Goal: Task Accomplishment & Management: Manage account settings

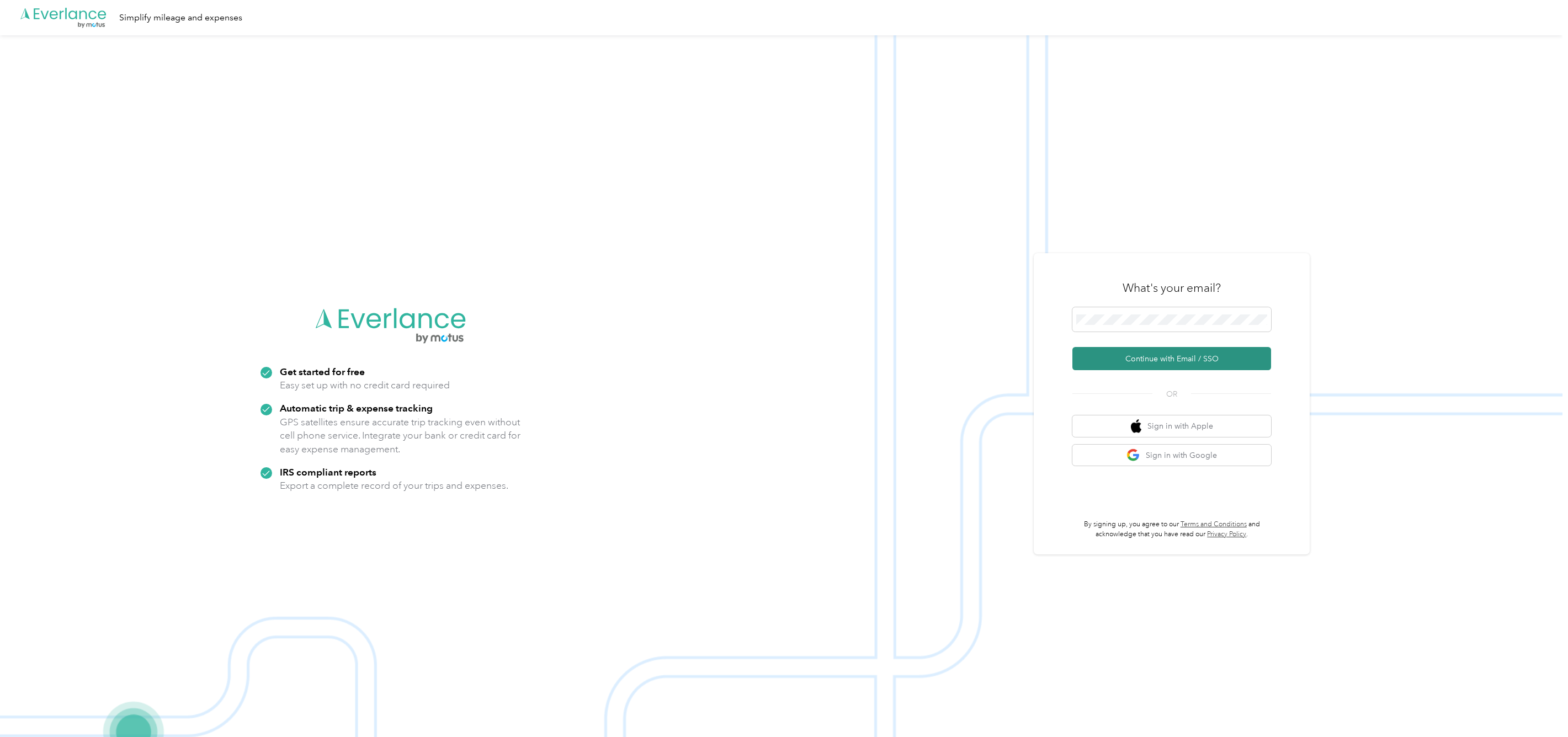
click at [1143, 357] on button "Continue with Email / SSO" at bounding box center [1171, 358] width 198 height 23
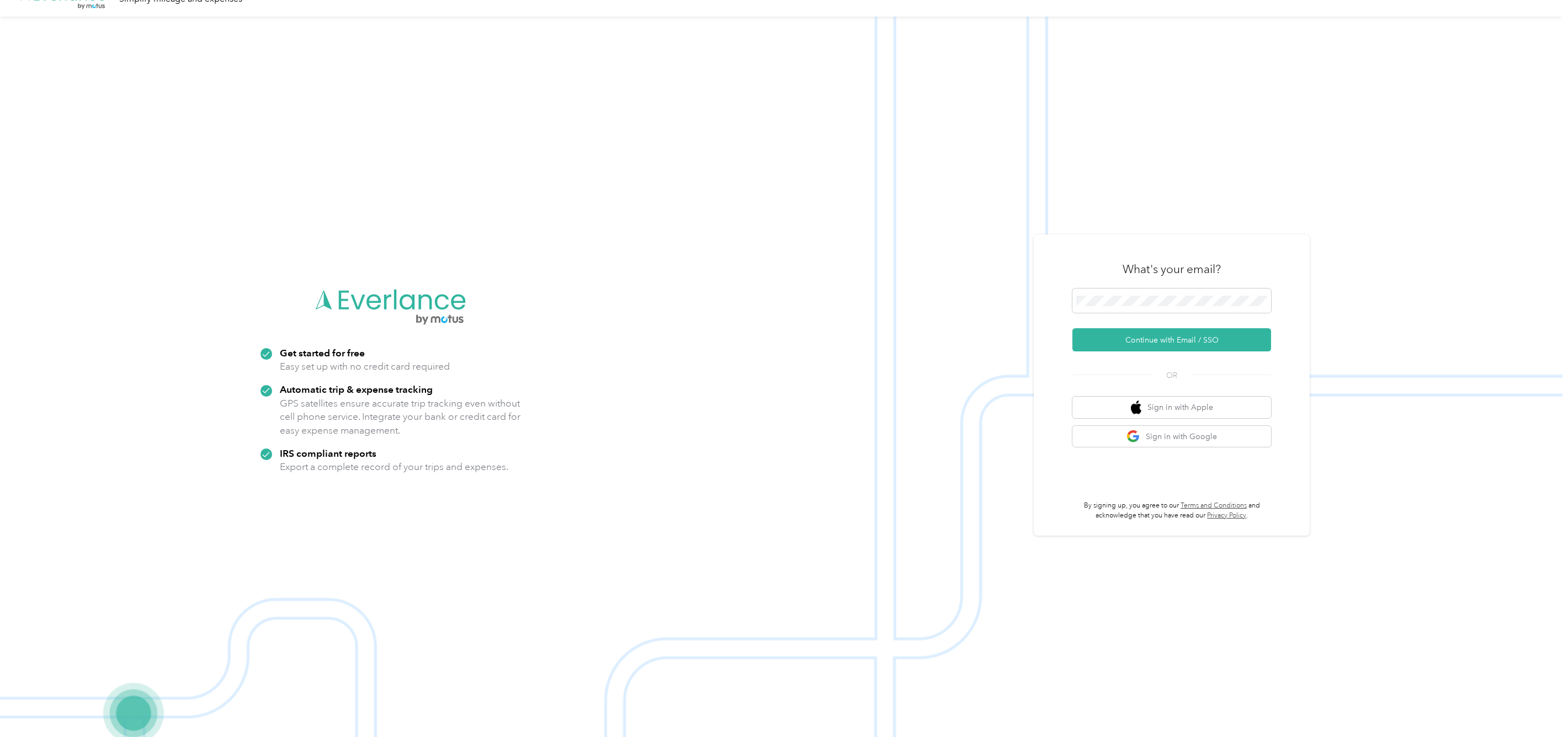
scroll to position [36, 0]
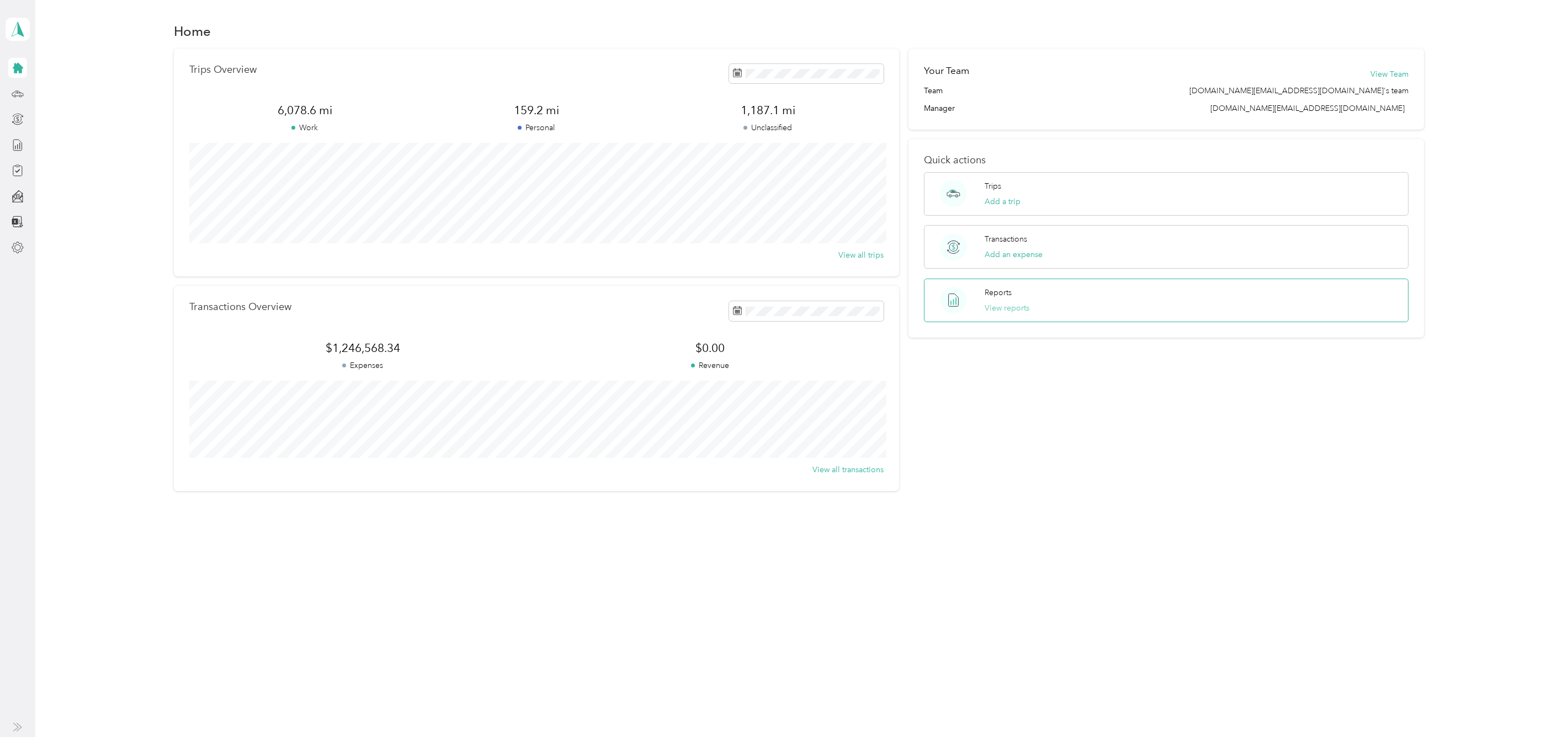
click at [1004, 309] on button "View reports" at bounding box center [1008, 308] width 45 height 11
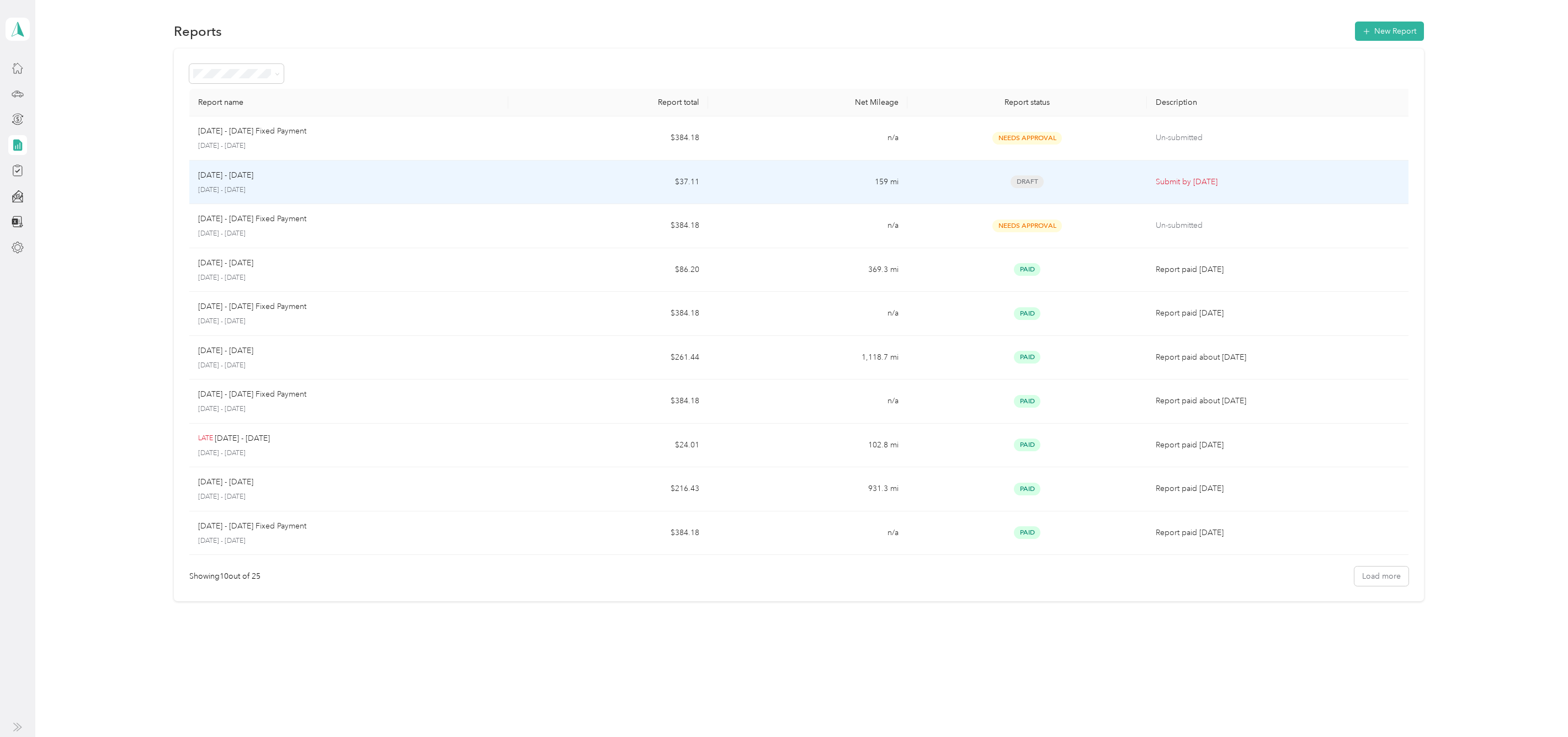
click at [228, 180] on p "[DATE] - [DATE]" at bounding box center [225, 175] width 55 height 12
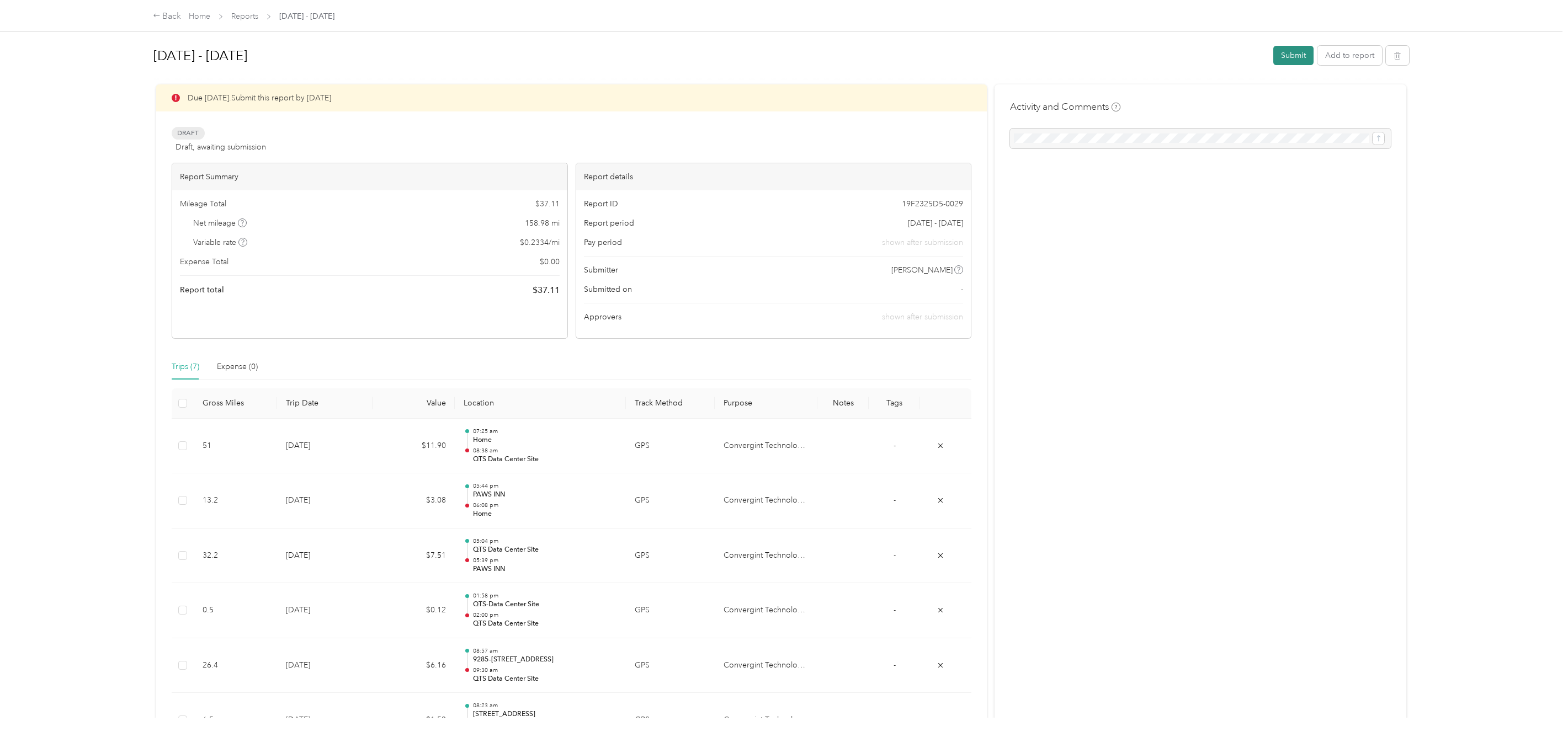
click at [1280, 54] on button "Submit" at bounding box center [1293, 55] width 40 height 20
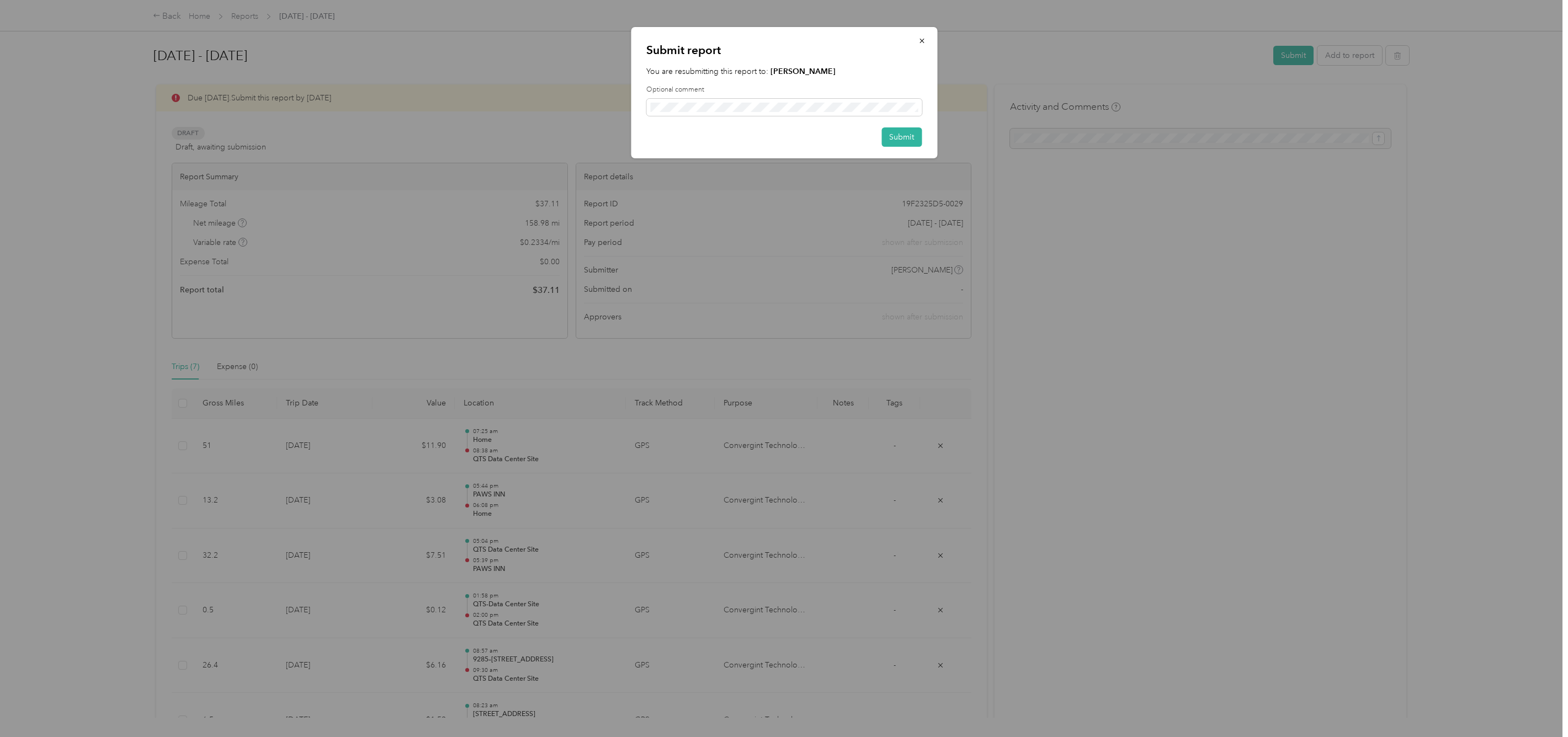
click at [871, 65] on div "Submit report You are resubmitting this report to: [PERSON_NAME] Optional comme…" at bounding box center [783, 93] width 306 height 131
click at [921, 38] on icon "button" at bounding box center [922, 41] width 7 height 7
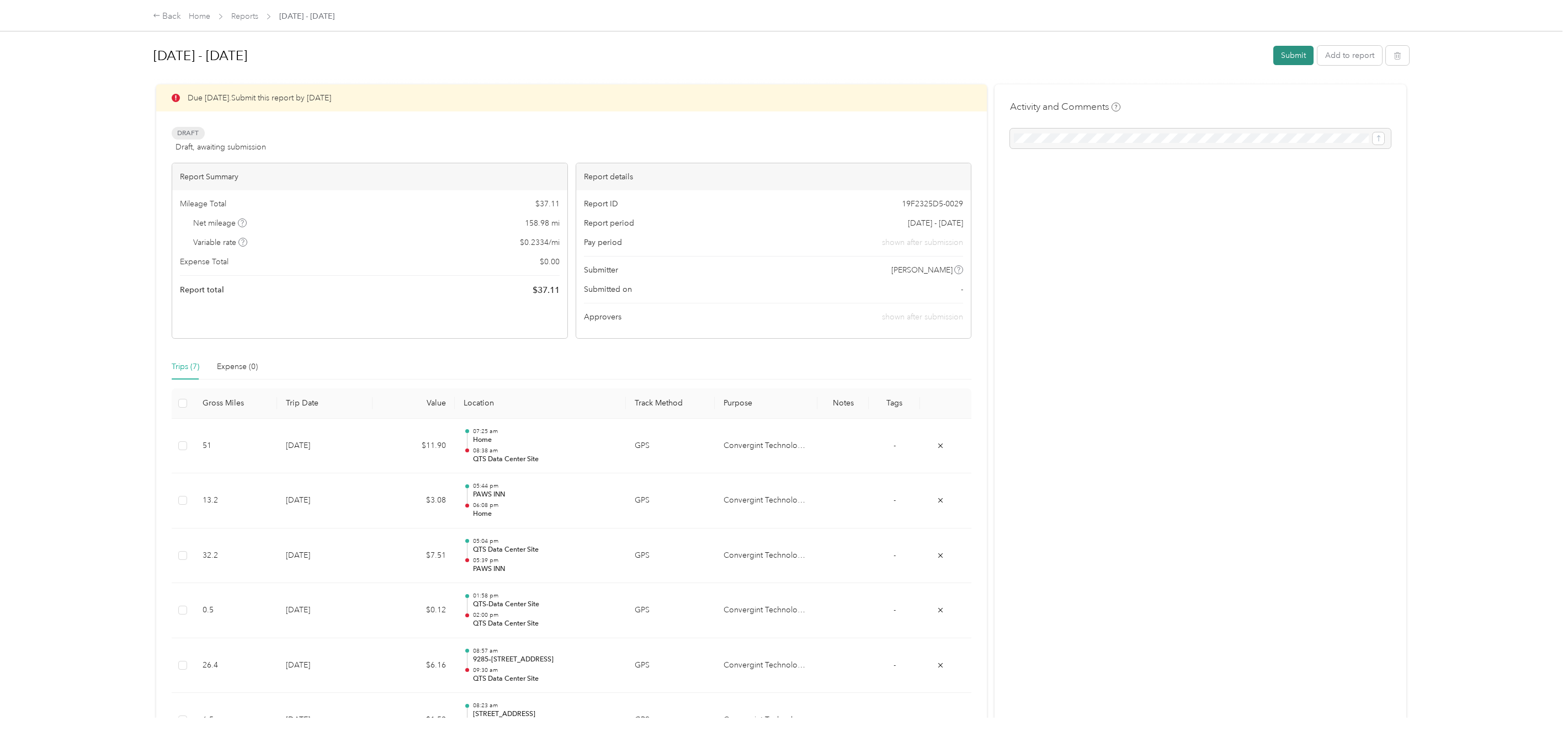
drag, startPoint x: 1286, startPoint y: 62, endPoint x: 1284, endPoint y: 50, distance: 12.2
click at [1284, 50] on button "Submit" at bounding box center [1293, 55] width 40 height 20
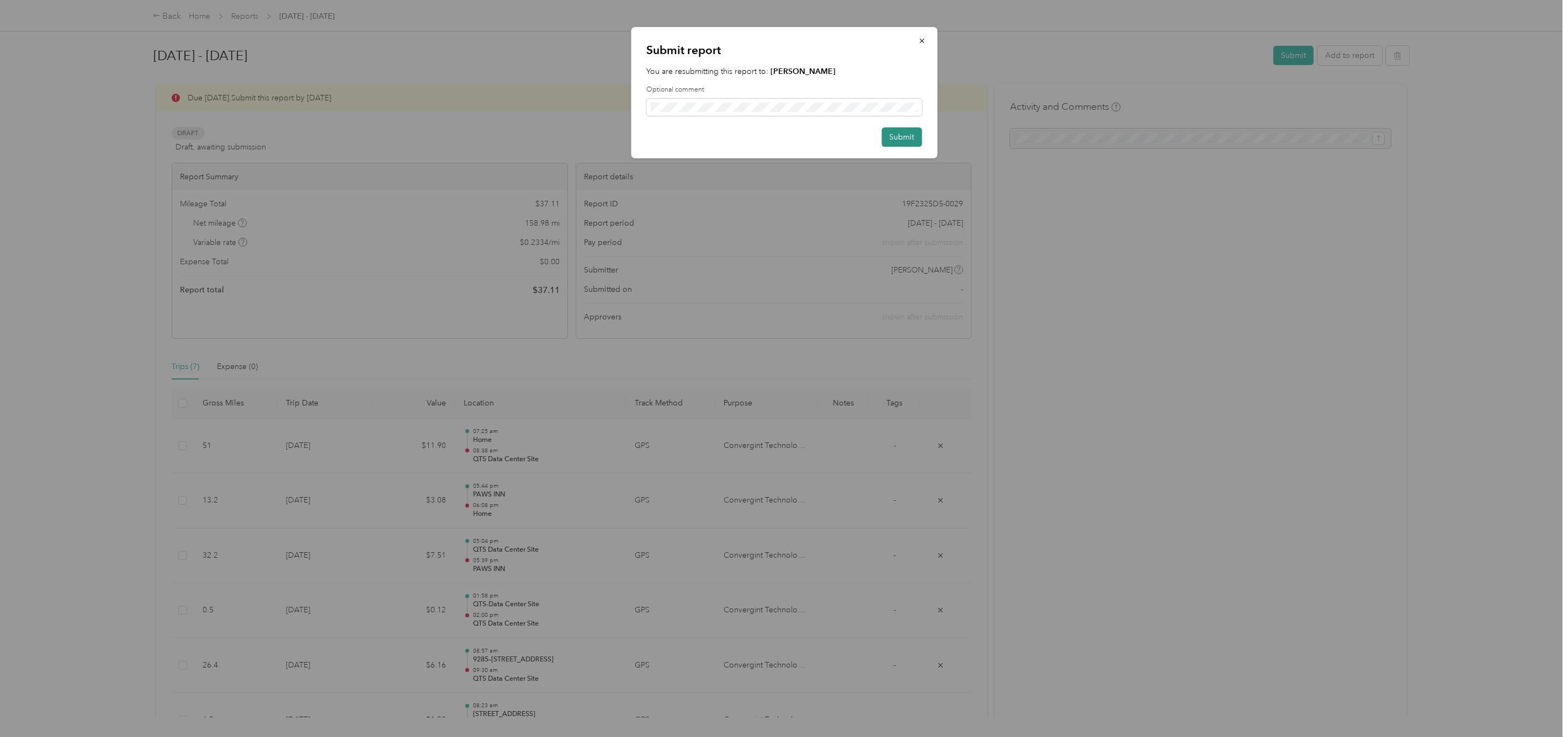
click at [906, 134] on button "Submit" at bounding box center [901, 137] width 40 height 20
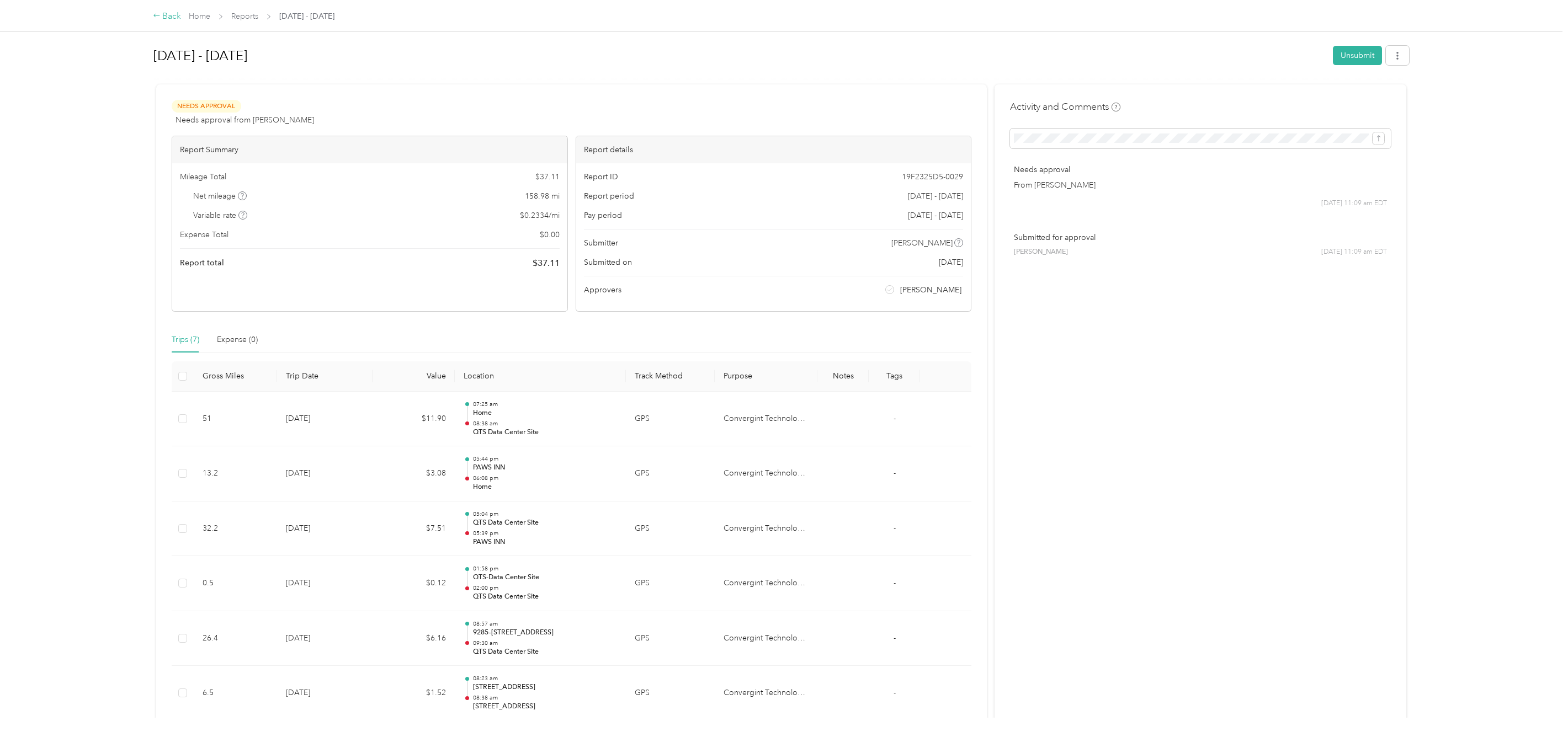
click at [163, 14] on div "Back" at bounding box center [167, 17] width 29 height 13
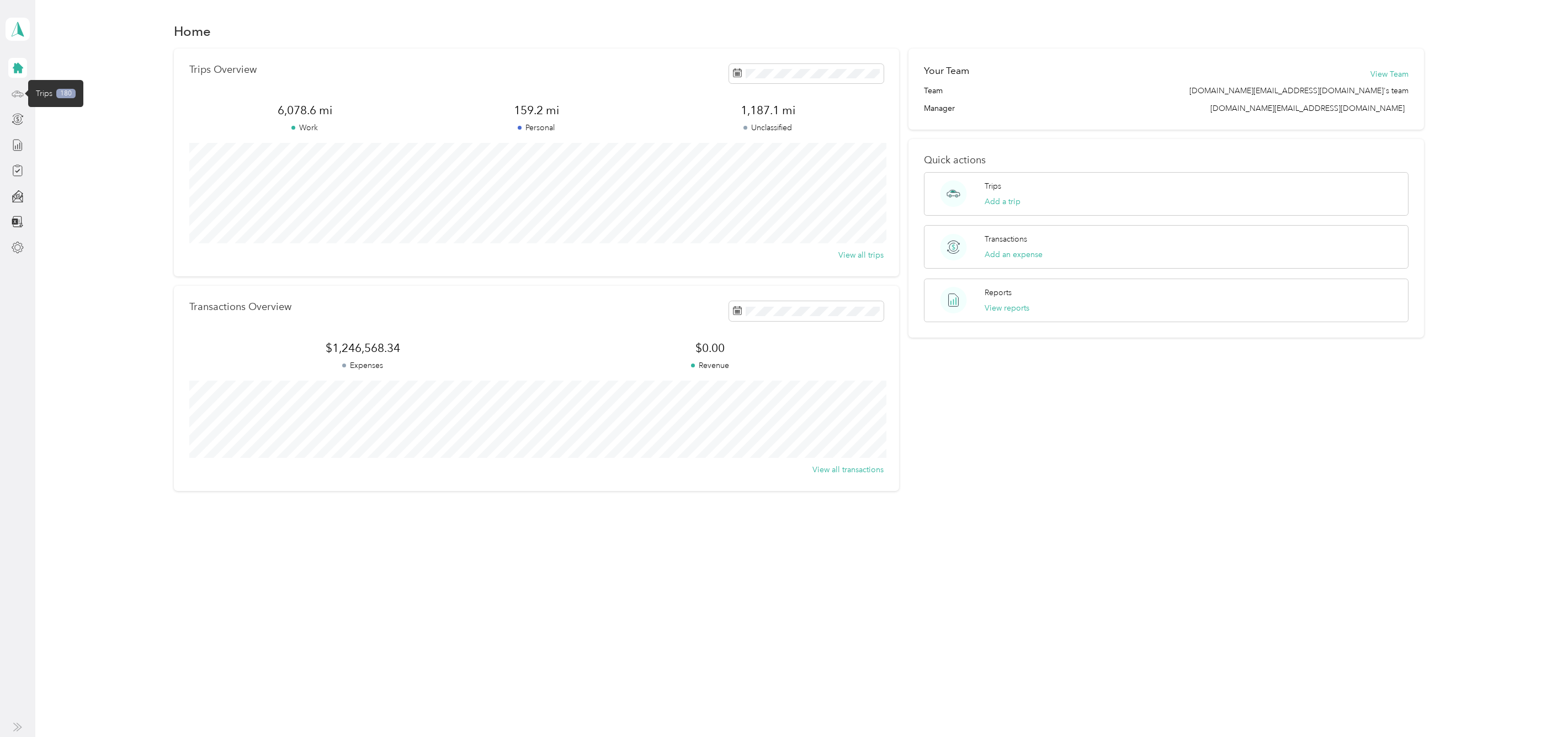
click at [15, 94] on icon at bounding box center [17, 94] width 12 height 12
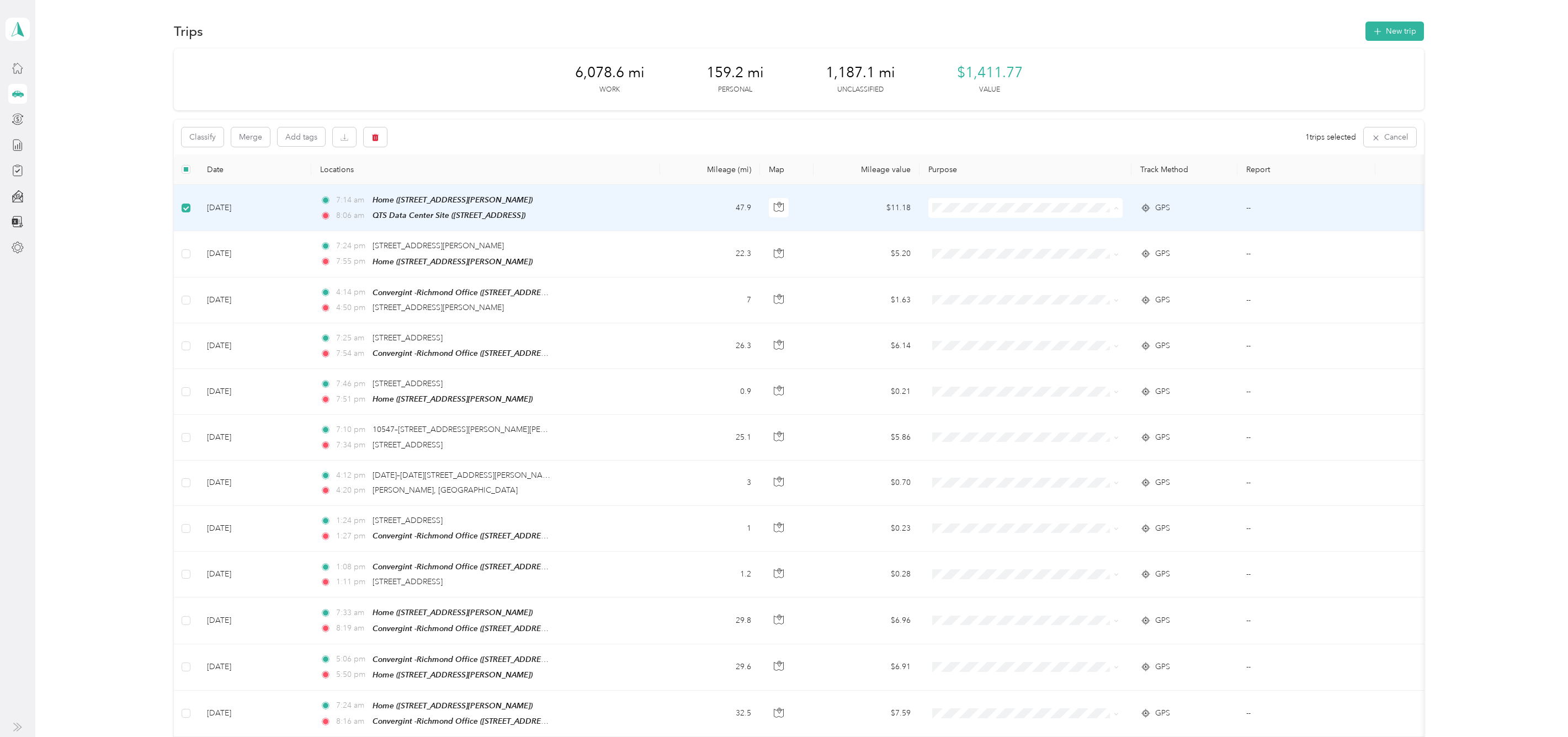
click at [961, 229] on span "Convergint Technologies" at bounding box center [1035, 228] width 160 height 11
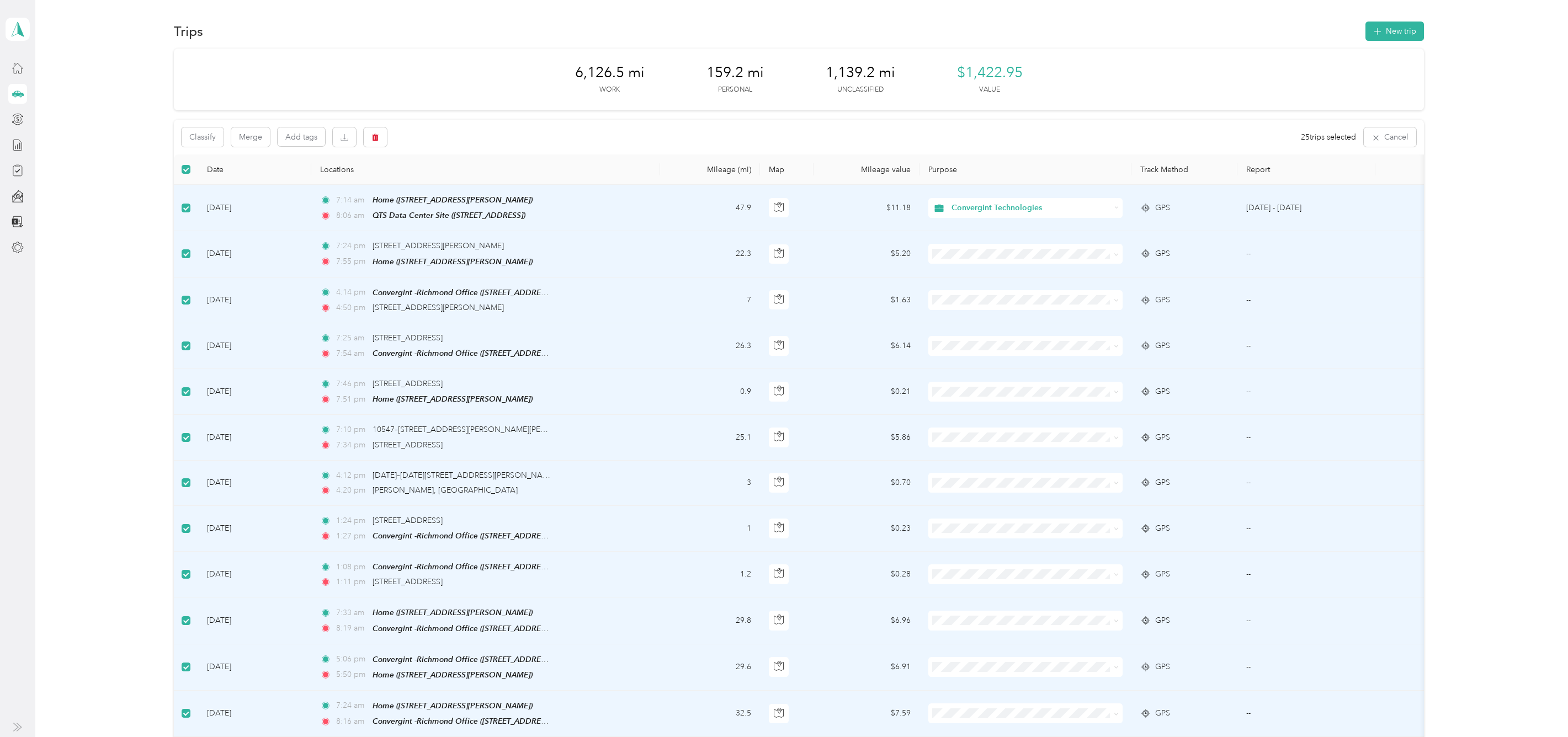
click at [189, 207] on td at bounding box center [186, 209] width 24 height 47
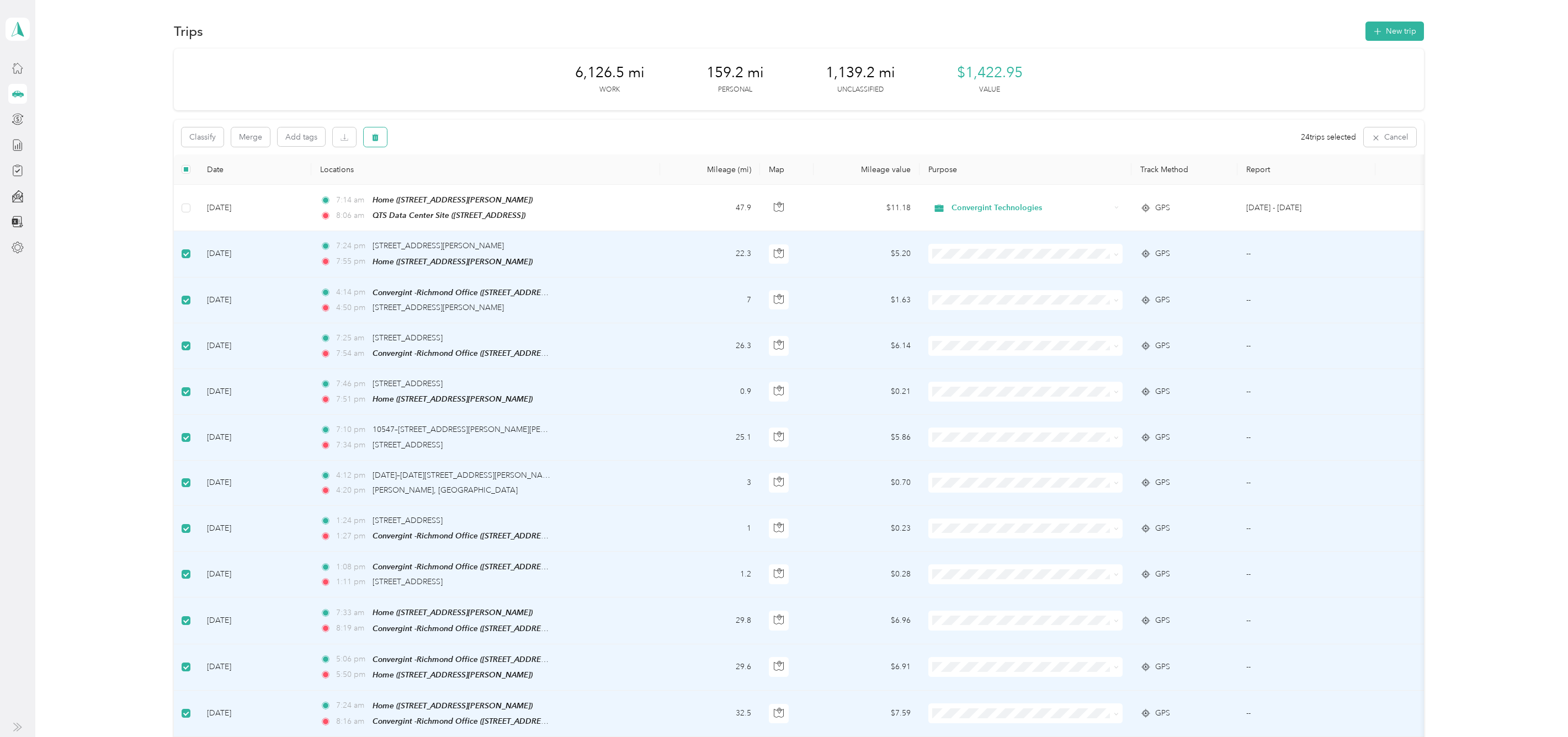
click at [373, 133] on span "button" at bounding box center [375, 137] width 7 height 9
click at [455, 182] on button "Yes" at bounding box center [458, 182] width 22 height 18
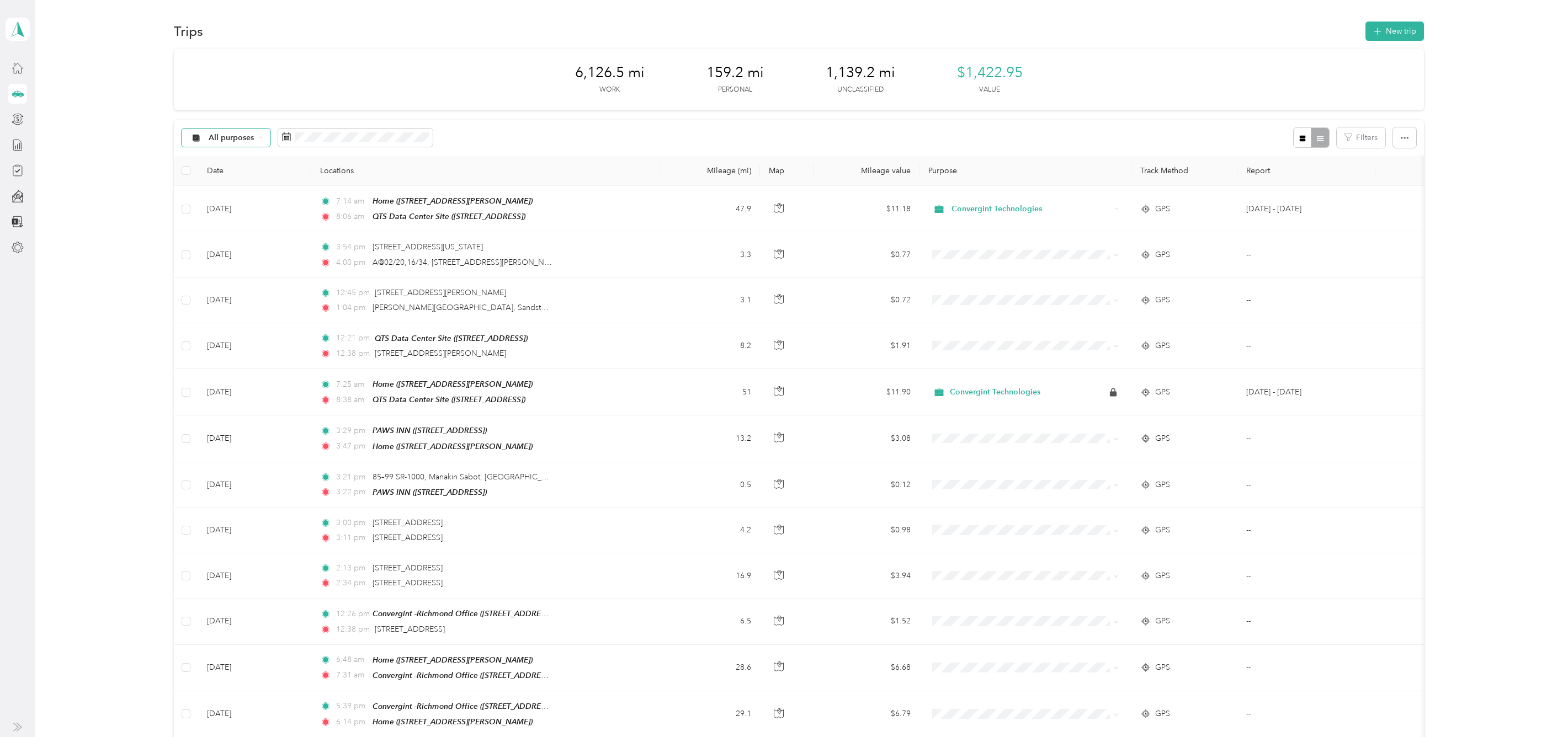
click at [255, 136] on div "All purposes" at bounding box center [226, 137] width 90 height 19
click at [231, 177] on li "Unclassified" at bounding box center [244, 177] width 126 height 20
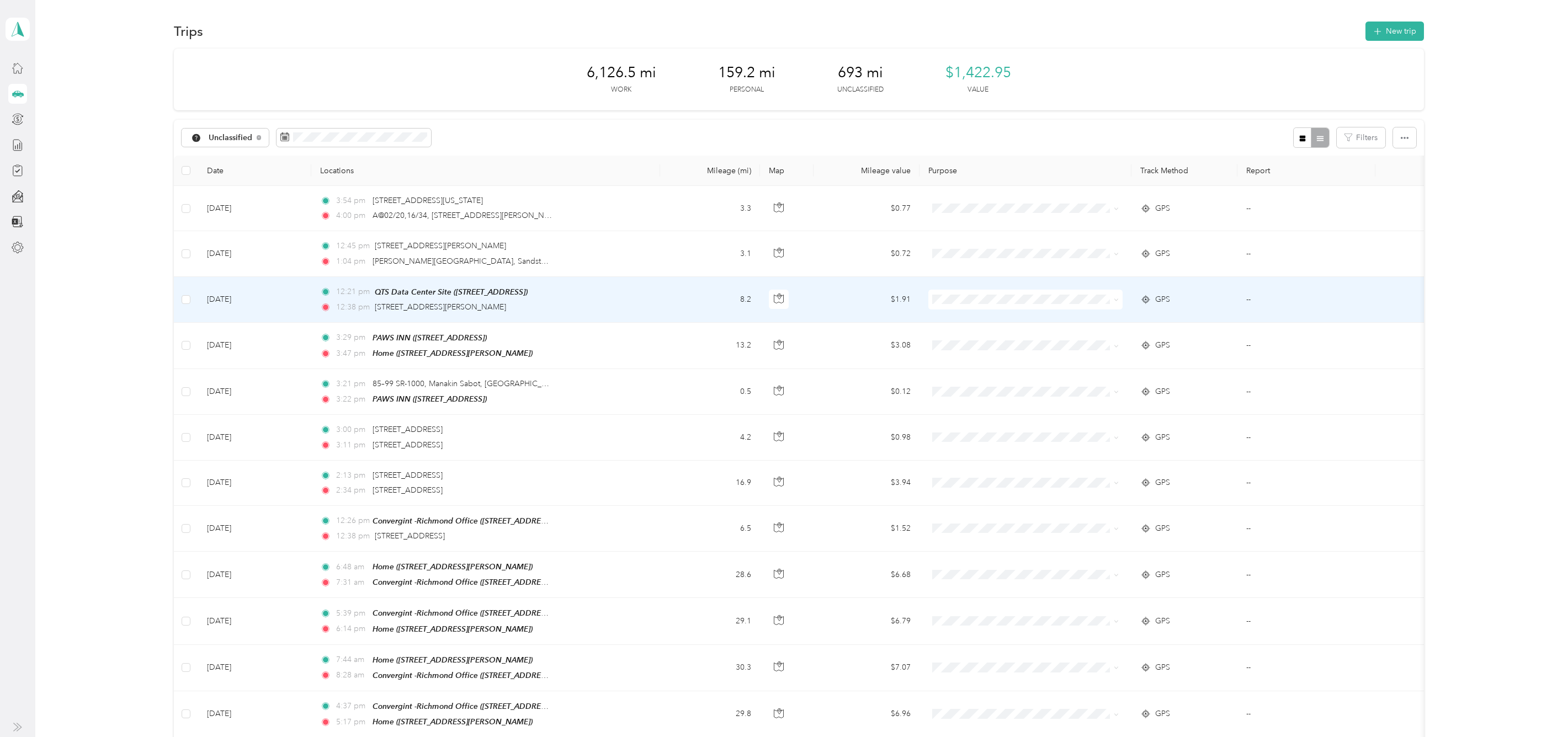
click at [1004, 318] on span "Convergint Technologies" at bounding box center [1035, 317] width 160 height 11
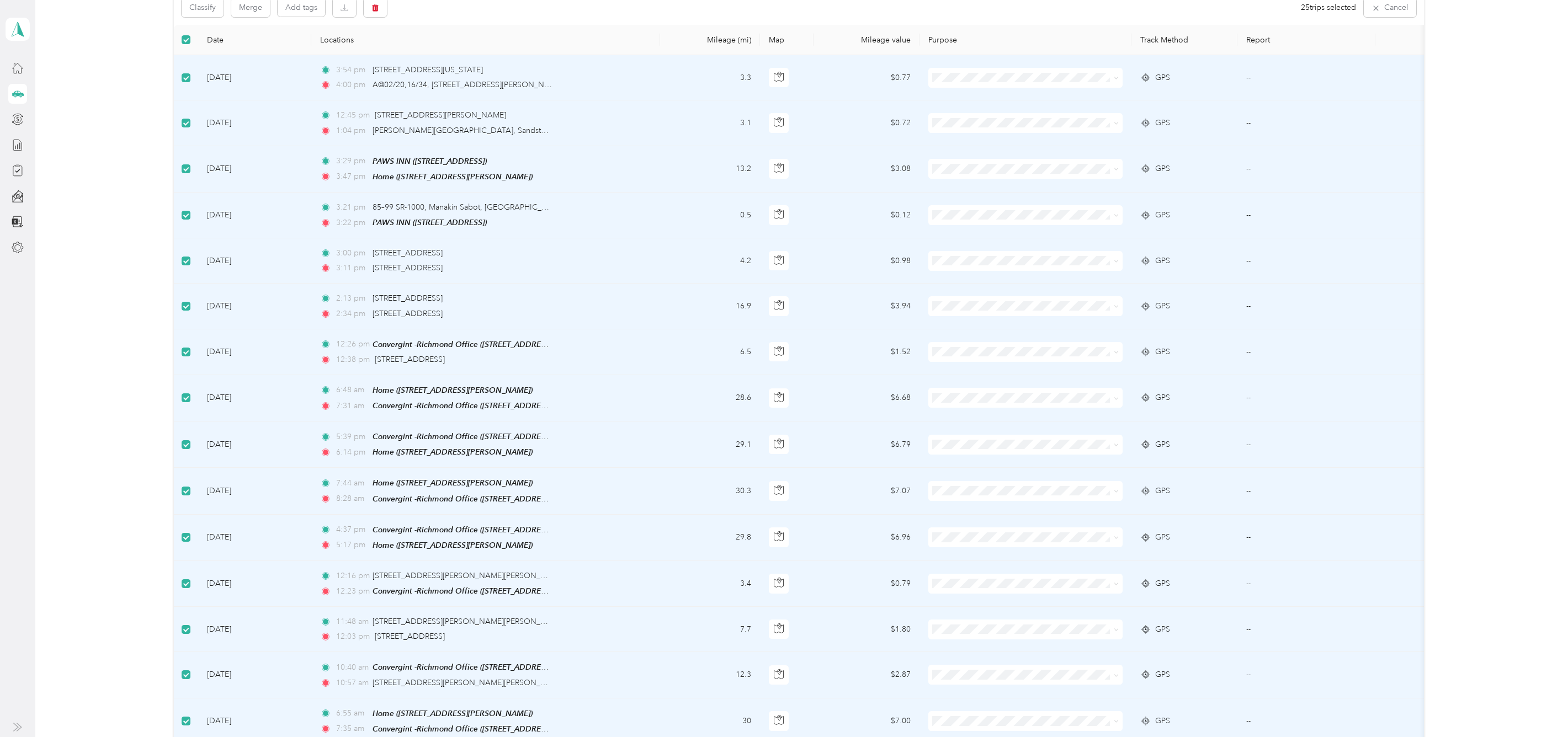
scroll to position [47, 0]
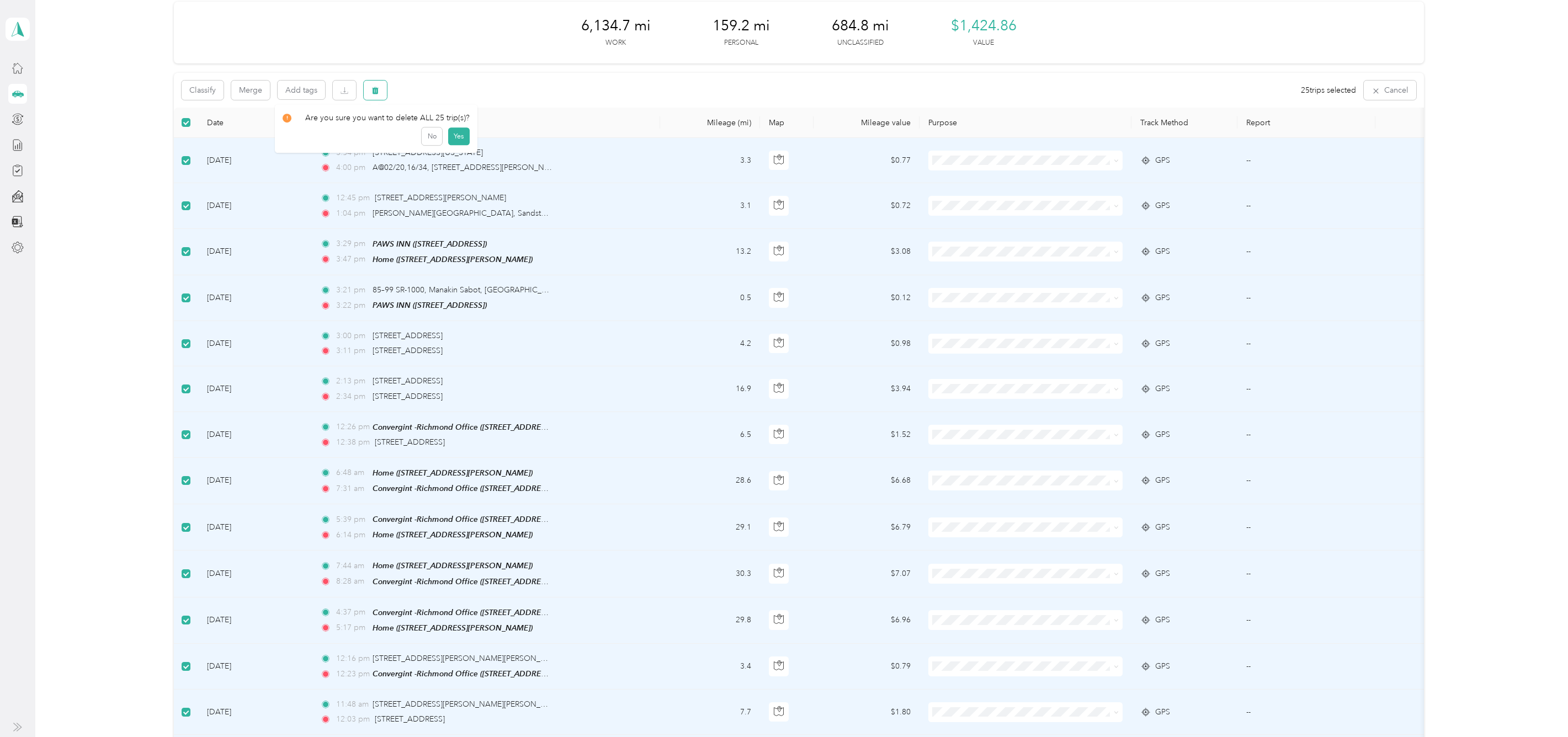
click at [374, 84] on button "button" at bounding box center [375, 90] width 23 height 20
click at [452, 137] on button "Yes" at bounding box center [458, 136] width 22 height 18
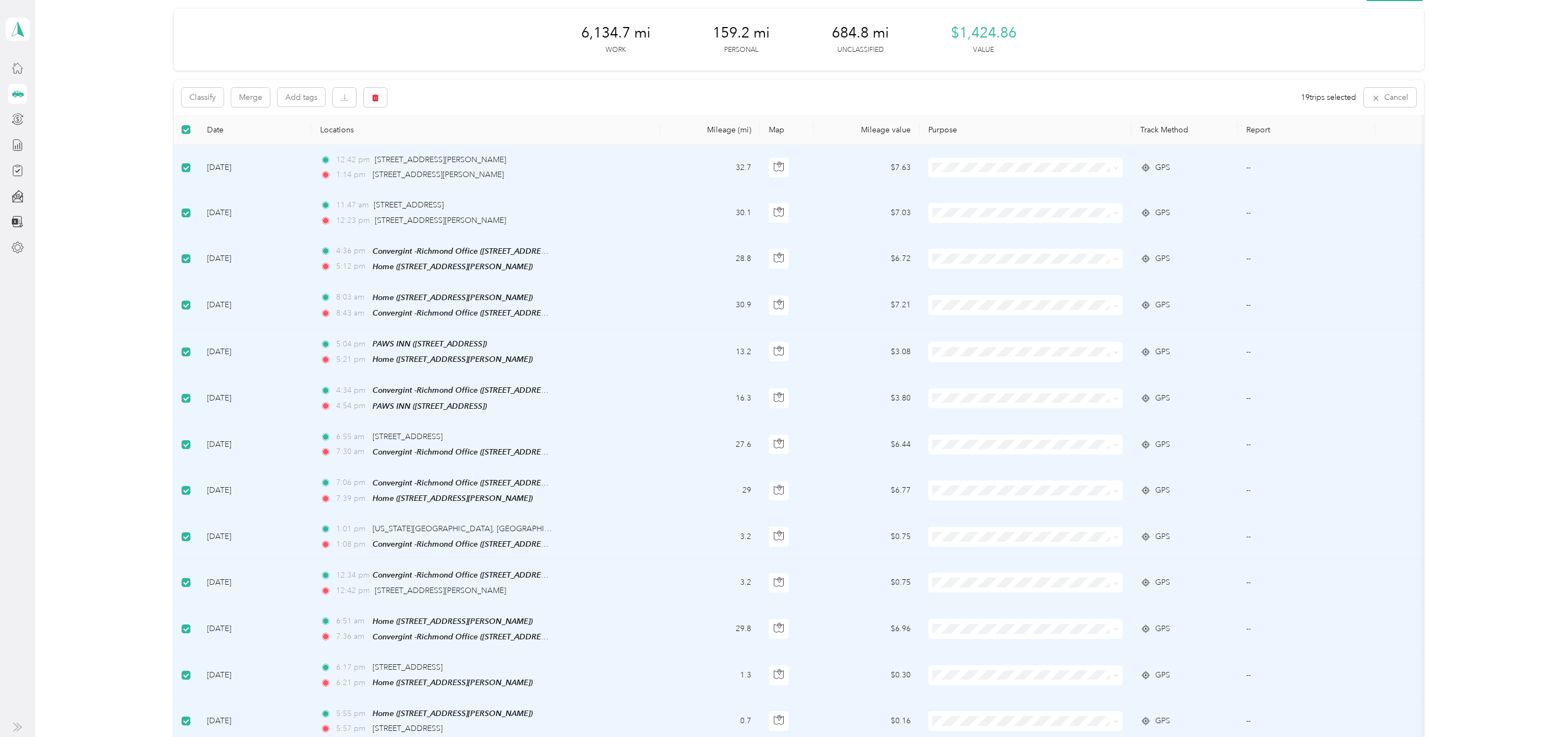
scroll to position [0, 0]
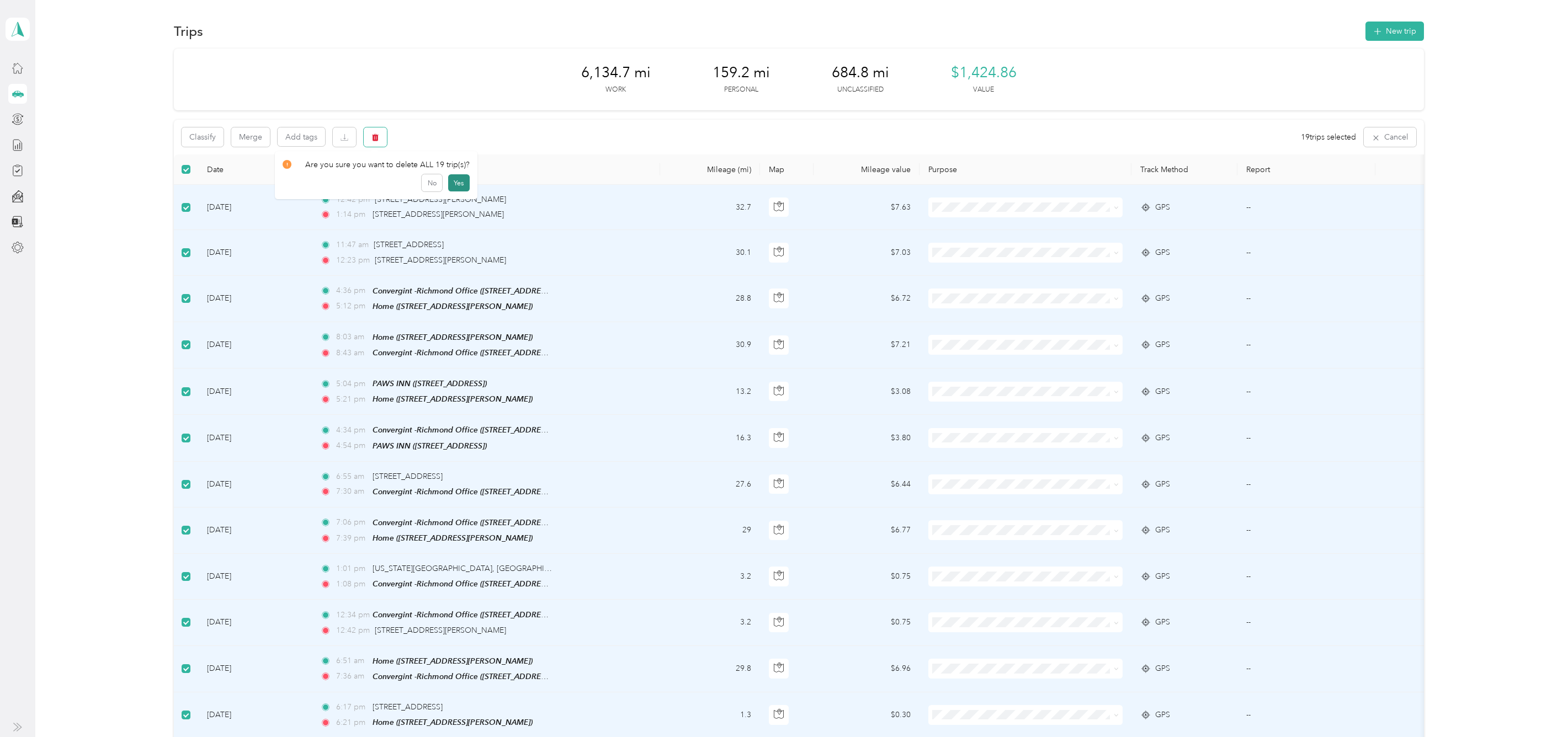
drag, startPoint x: 373, startPoint y: 137, endPoint x: 452, endPoint y: 185, distance: 92.4
click at [452, 185] on body "[PERSON_NAME] Personal dashboard Trips New trip 6,134.7 mi Work 159.2 mi Person…" at bounding box center [781, 368] width 1562 height 737
click at [372, 137] on icon "button" at bounding box center [375, 137] width 7 height 7
click at [456, 182] on button "Yes" at bounding box center [458, 182] width 22 height 18
